Goal: Task Accomplishment & Management: Manage account settings

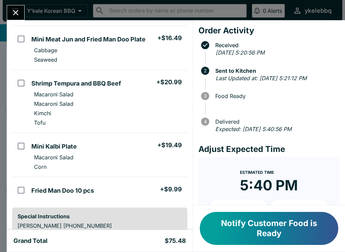
scroll to position [82, 0]
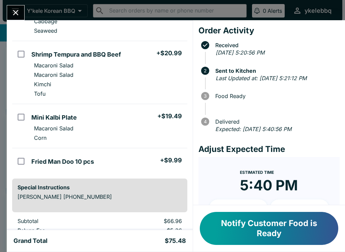
click at [266, 226] on button "Notify Customer Food is Ready" at bounding box center [269, 228] width 139 height 33
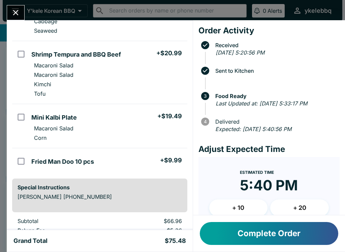
click at [302, 226] on button "Complete Order" at bounding box center [269, 233] width 139 height 23
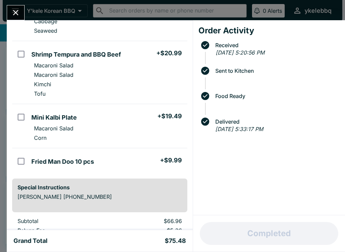
click at [17, 10] on icon "Close" at bounding box center [15, 12] width 9 height 9
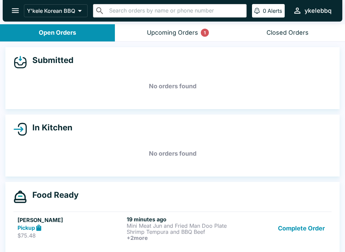
click at [189, 46] on div "Submitted No orders found In Kitchen No orders found Food Ready [PERSON_NAME] P…" at bounding box center [172, 148] width 345 height 212
click at [197, 35] on div "Upcoming Orders 1" at bounding box center [172, 33] width 51 height 8
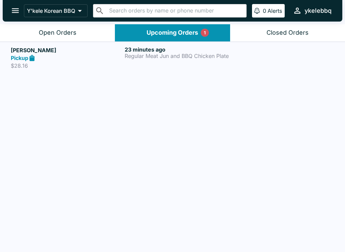
click at [226, 52] on h6 "23 minutes ago" at bounding box center [180, 49] width 111 height 7
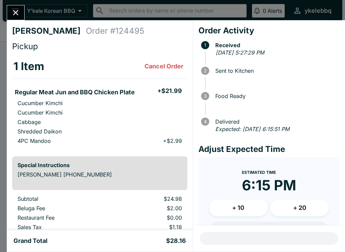
click at [17, 12] on icon "Close" at bounding box center [15, 12] width 5 height 5
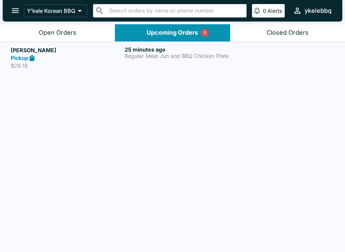
click at [90, 34] on button "Open Orders" at bounding box center [57, 32] width 115 height 17
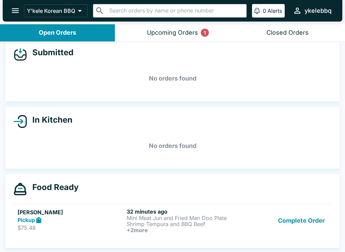
scroll to position [8, 0]
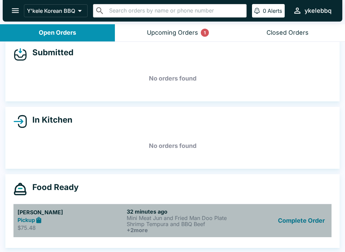
click at [237, 223] on div "Complete Order" at bounding box center [281, 220] width 91 height 25
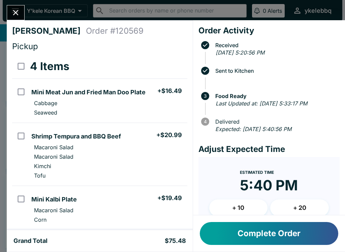
click at [15, 12] on icon "Close" at bounding box center [15, 12] width 5 height 5
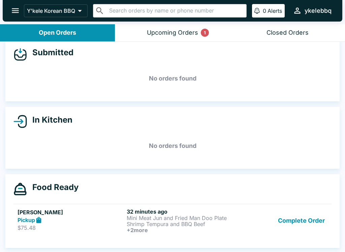
scroll to position [1, 0]
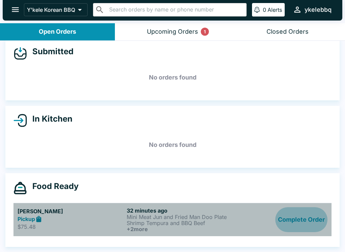
click at [308, 226] on button "Complete Order" at bounding box center [301, 219] width 52 height 25
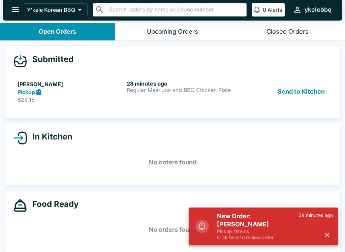
click at [312, 97] on button "Send to Kitchen" at bounding box center [301, 91] width 53 height 23
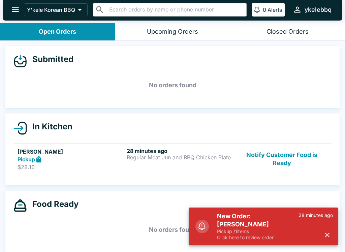
click at [22, 166] on p "$28.16" at bounding box center [71, 167] width 107 height 7
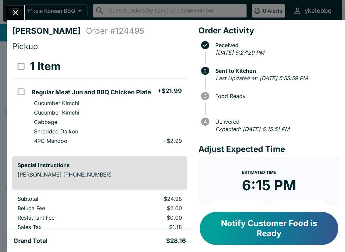
click at [323, 238] on button "Notify Customer Food is Ready" at bounding box center [269, 228] width 139 height 33
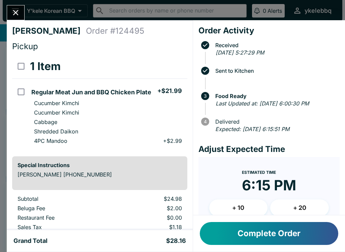
click at [315, 244] on button "Complete Order" at bounding box center [269, 233] width 139 height 23
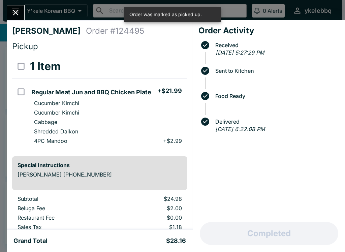
click at [20, 8] on icon "Close" at bounding box center [15, 12] width 9 height 9
